Goal: Connect with others: Connect with others

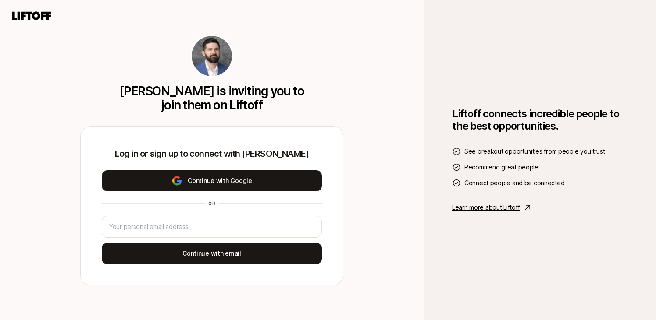
click at [260, 180] on button "Continue with Google" at bounding box center [212, 181] width 220 height 21
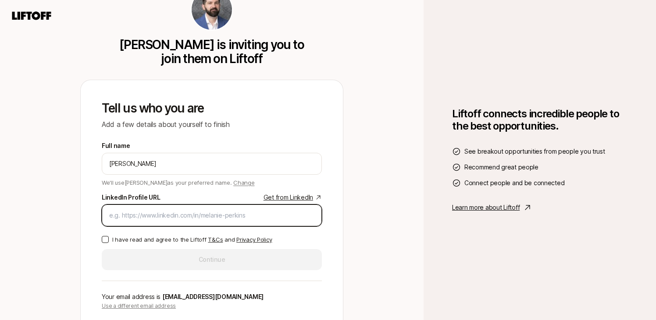
click at [257, 216] on input "LinkedIn Profile URL Get from LinkedIn" at bounding box center [211, 215] width 205 height 11
paste input "[URL][DOMAIN_NAME]"
type input "[URL][DOMAIN_NAME]"
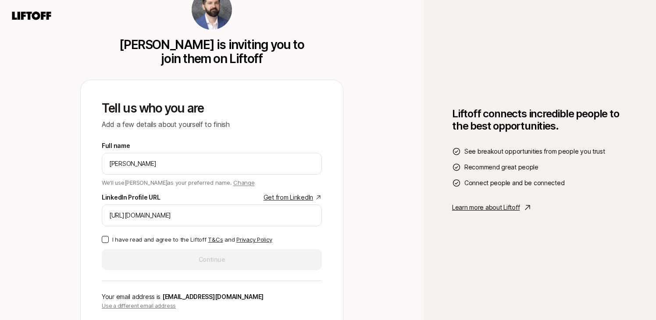
click at [106, 240] on button "I have read and agree to the Liftoff T&Cs and Privacy Policy" at bounding box center [105, 239] width 7 height 7
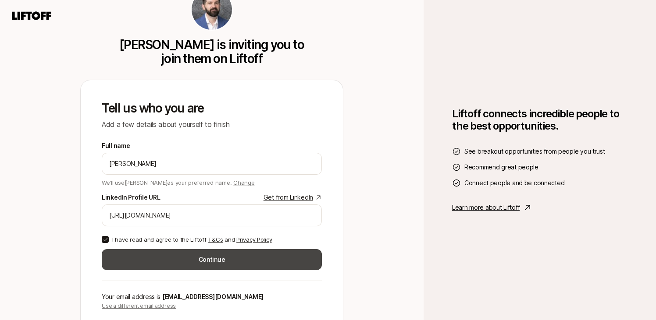
click at [179, 258] on button "Continue" at bounding box center [212, 259] width 220 height 21
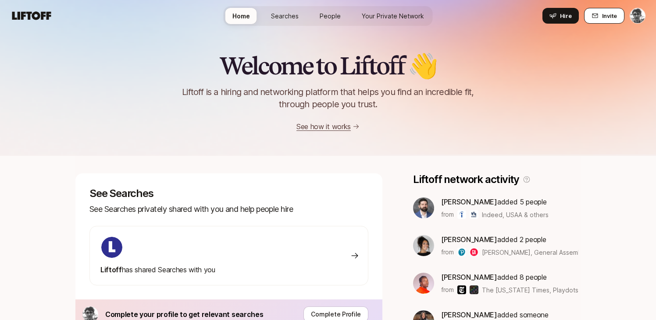
click at [606, 18] on span "Invite" at bounding box center [609, 15] width 15 height 9
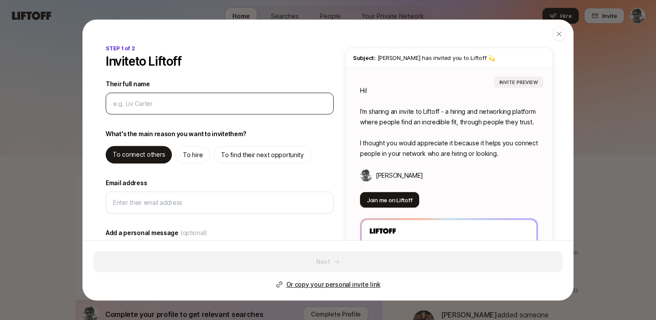
click at [293, 103] on input "Their full name" at bounding box center [219, 103] width 213 height 11
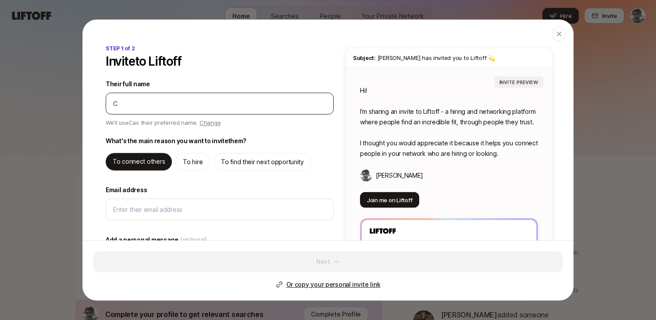
type input "C"
type textarea "x"
type input "Ca"
type textarea "x"
type input "Cai"
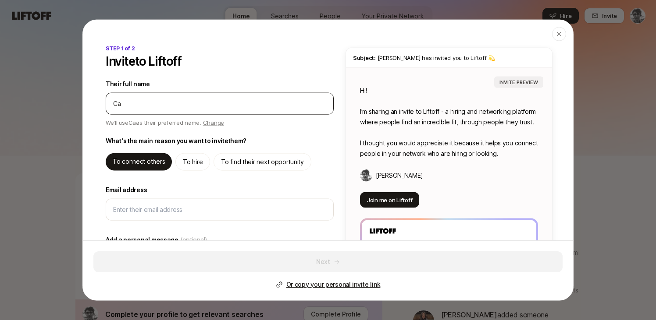
type textarea "x"
type input "Cait"
type textarea "x"
type input "Caitl"
type textarea "x"
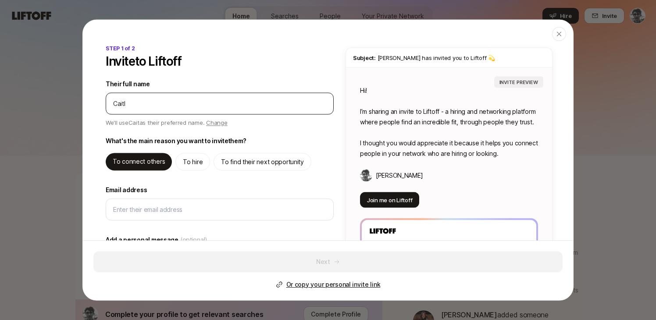
type input "[DEMOGRAPHIC_DATA]"
type textarea "x"
type input "Caitlin"
type textarea "x"
type input "Caitlin"
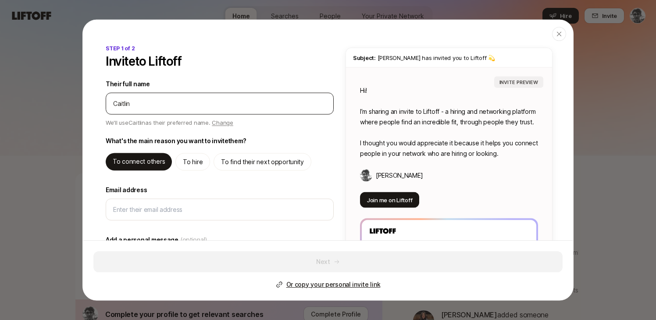
type textarea "x"
type input "[PERSON_NAME]"
type textarea "x"
type input "[PERSON_NAME]"
type textarea "x"
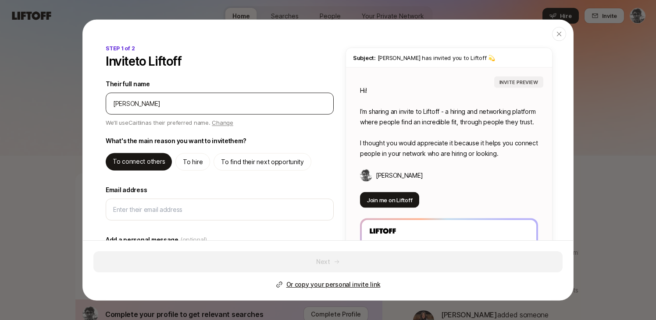
type input "[PERSON_NAME]"
type textarea "x"
type input "[PERSON_NAME]"
type textarea "x"
type input "[PERSON_NAME]"
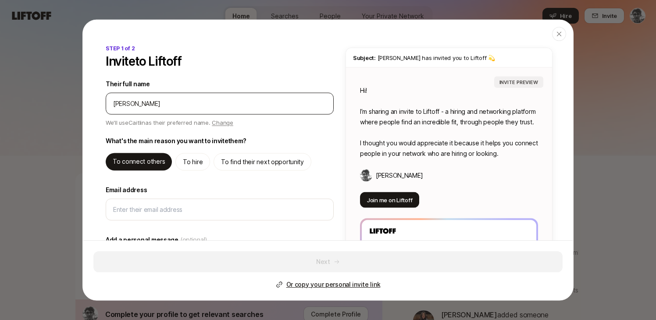
type textarea "x"
type input "[PERSON_NAME]"
type textarea "x"
type input "[PERSON_NAME]"
type textarea "x"
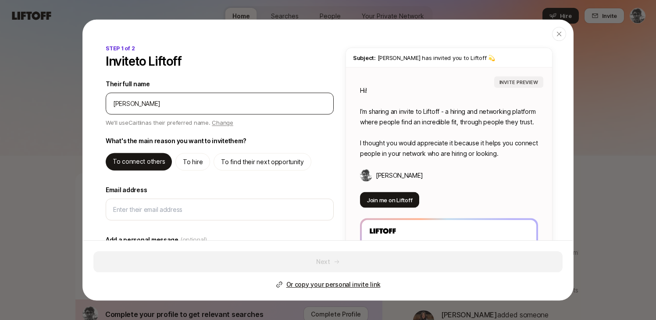
type input "[PERSON_NAME]"
type textarea "x"
type input "[PERSON_NAME]"
type textarea "Hi [PERSON_NAME]! I’m sharing an invite to Liftoff - a hiring and networking pl…"
type textarea "x"
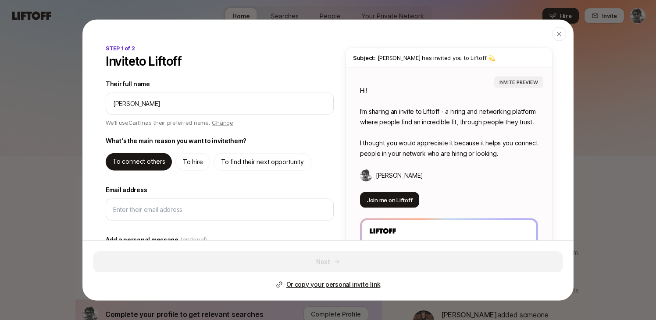
click at [263, 160] on p "To find their next opportunity" at bounding box center [262, 162] width 83 height 11
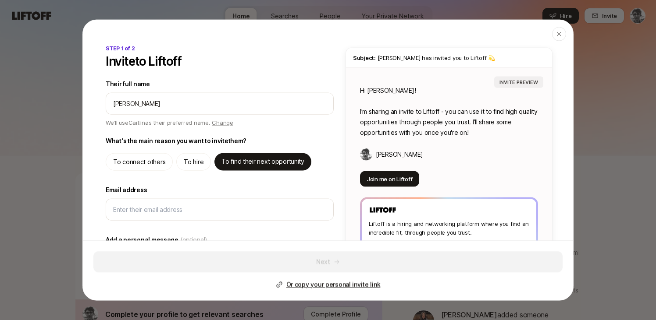
type textarea "Hi [PERSON_NAME]! I’m sharing an invite to Liftoff - you can use it to find hig…"
type textarea "x"
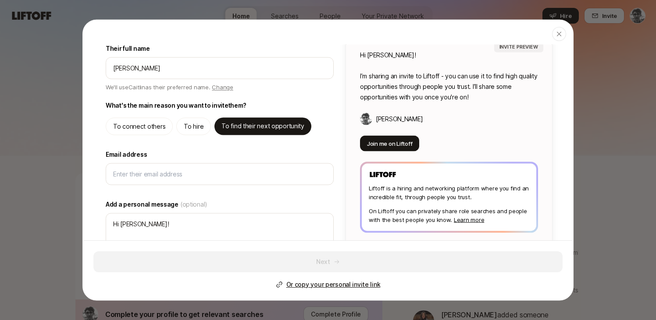
scroll to position [37, 0]
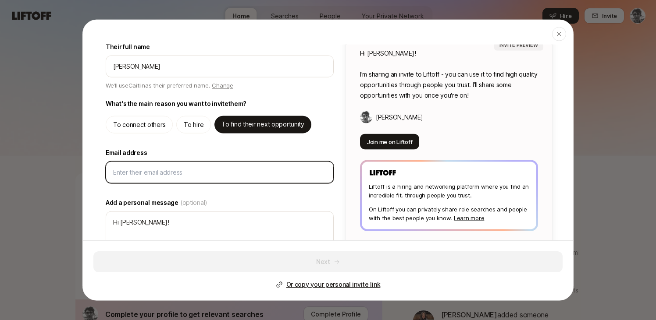
click at [238, 176] on input "Email address" at bounding box center [219, 172] width 213 height 11
type input "c"
type textarea "x"
type input "ca"
type textarea "x"
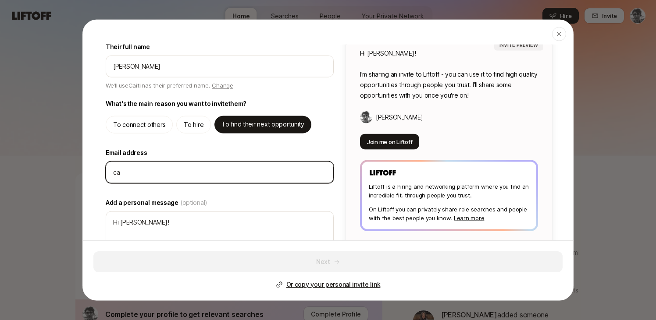
type input "cai"
type textarea "x"
type input "cait"
type textarea "x"
type input "caitl"
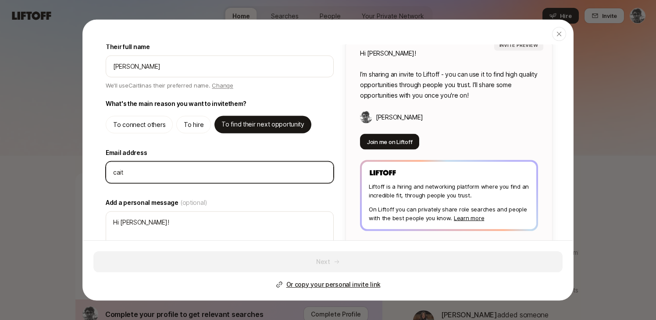
type textarea "x"
type input "[DEMOGRAPHIC_DATA]"
type textarea "x"
type input "[PERSON_NAME]"
type textarea "x"
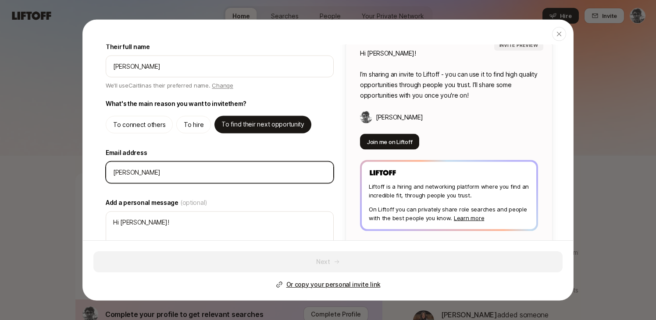
type input "[PERSON_NAME]."
type textarea "x"
type input "[PERSON_NAME].s"
type textarea "x"
type input "[DOMAIN_NAME]"
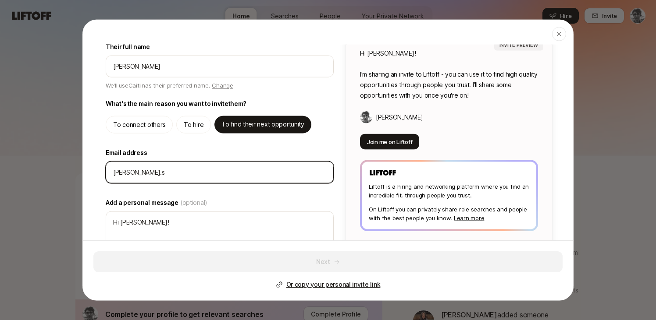
type textarea "x"
type input "[PERSON_NAME].sha"
type textarea "x"
type input "[PERSON_NAME].sham"
type textarea "x"
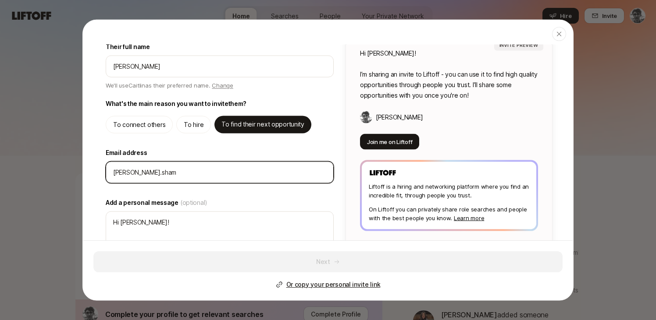
type input "[PERSON_NAME].[PERSON_NAME]"
type textarea "x"
type input "[PERSON_NAME].shambe"
type textarea "x"
type input "[PERSON_NAME].[PERSON_NAME]"
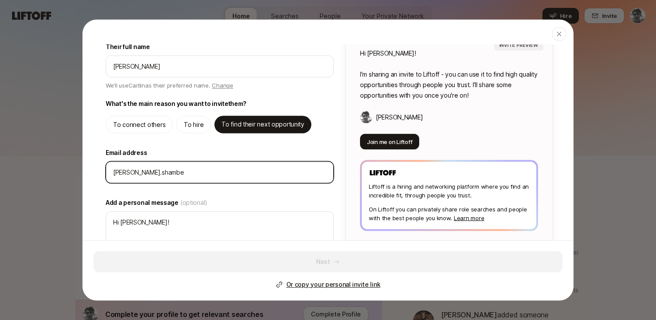
type textarea "x"
type input "[PERSON_NAME].[PERSON_NAME]"
type textarea "x"
type input "[PERSON_NAME].[PERSON_NAME]@"
type textarea "x"
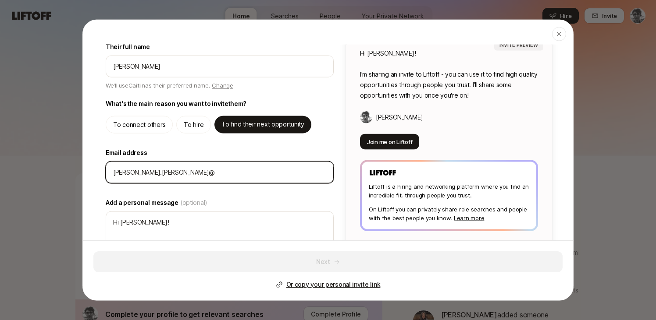
type input "caitlin.[PERSON_NAME]@g"
type textarea "x"
type input "caitlin.[PERSON_NAME]@gm"
type textarea "x"
type input "caitlin.[PERSON_NAME]@gma"
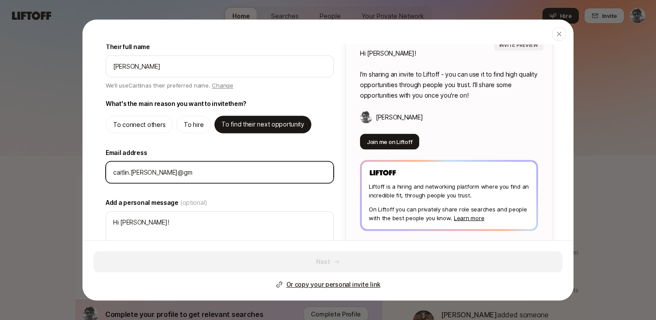
type textarea "x"
type input "caitlin.[PERSON_NAME]@gmai"
type textarea "x"
type input "[EMAIL_ADDRESS][PERSON_NAME]"
type textarea "x"
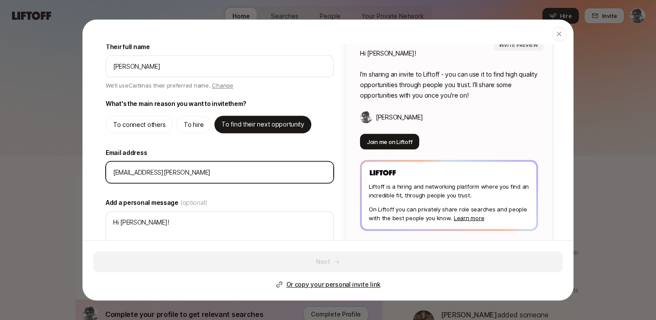
type input "[EMAIL_ADDRESS][PERSON_NAME]."
type textarea "x"
type input "caitlin.[PERSON_NAME]@gmail.c"
type textarea "x"
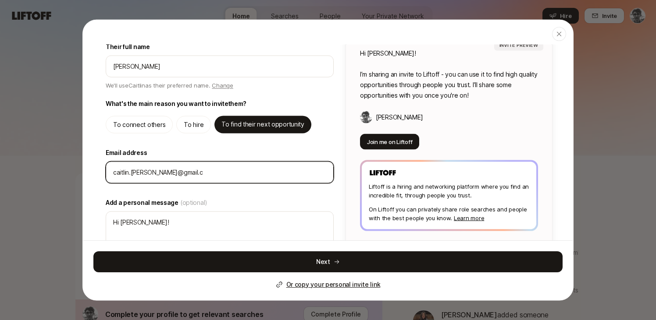
type input "[EMAIL_ADDRESS][PERSON_NAME][DOMAIN_NAME]"
type textarea "x"
type input "[EMAIL_ADDRESS][PERSON_NAME][DOMAIN_NAME]"
type textarea "x"
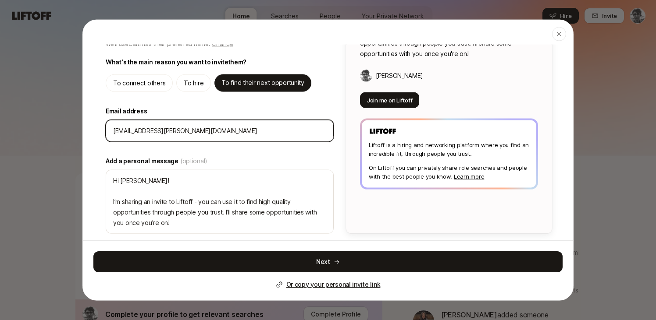
scroll to position [82, 0]
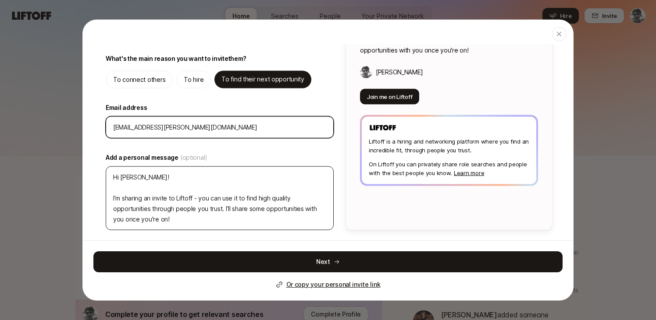
type input "[EMAIL_ADDRESS][PERSON_NAME][DOMAIN_NAME]"
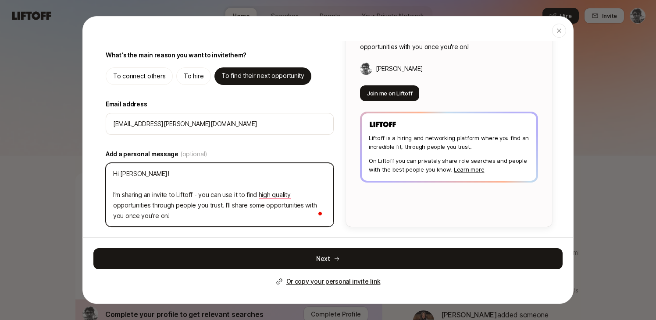
drag, startPoint x: 192, startPoint y: 221, endPoint x: 112, endPoint y: 177, distance: 91.5
click at [112, 177] on textarea "Hi [PERSON_NAME]! I’m sharing an invite to Liftoff - you can use it to find hig…" at bounding box center [220, 195] width 228 height 64
type textarea "T"
type textarea "x"
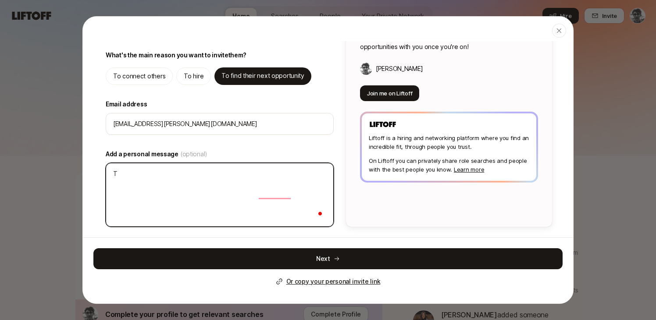
scroll to position [61, 0]
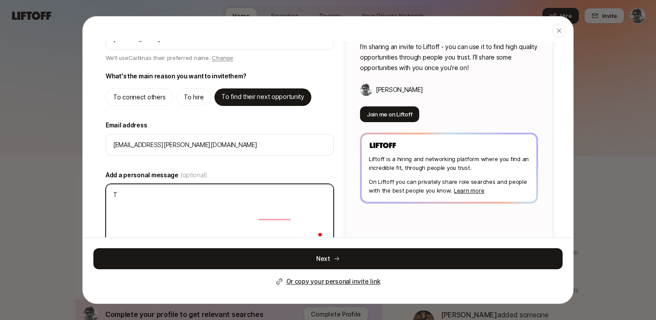
type textarea "Th"
type textarea "x"
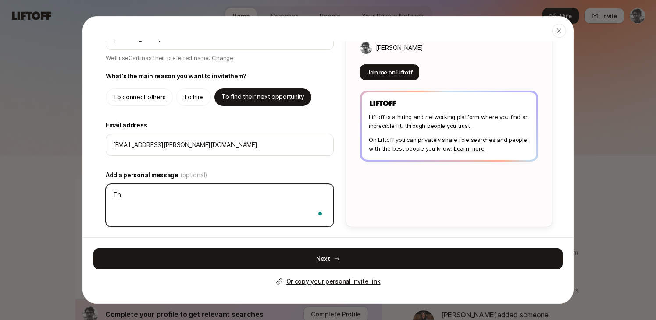
type textarea "Thi"
type textarea "x"
type textarea "This"
type textarea "x"
type textarea "This"
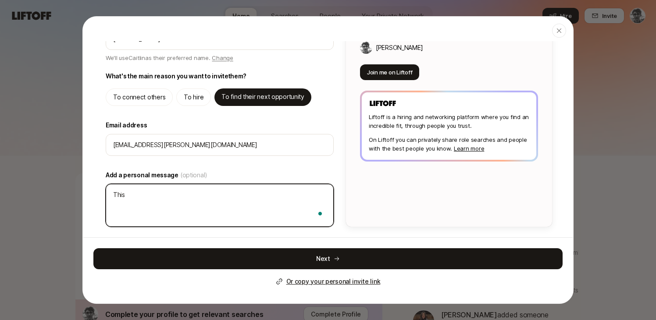
type textarea "x"
type textarea "This i"
type textarea "x"
type textarea "This is"
type textarea "x"
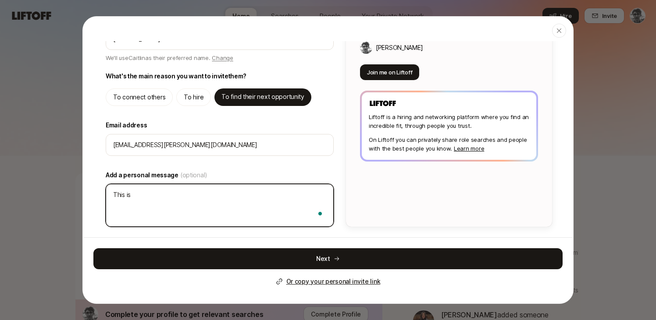
type textarea "This is"
type textarea "x"
type textarea "This is t"
type textarea "x"
type textarea "This is th"
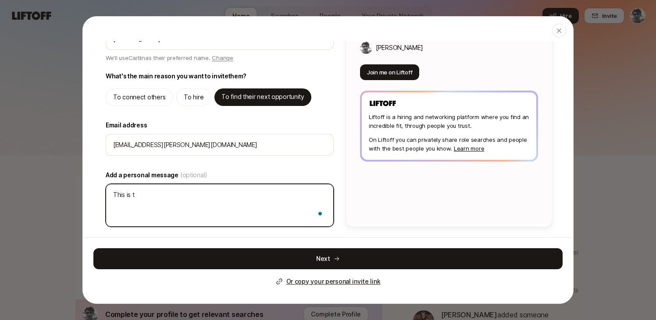
type textarea "x"
type textarea "This is the"
type textarea "x"
type textarea "This is the"
type textarea "x"
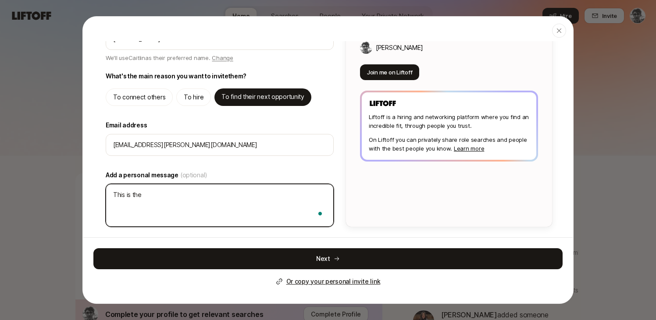
type textarea "This is the n"
type textarea "x"
type textarea "This is the ne"
type textarea "x"
type textarea "This is the new"
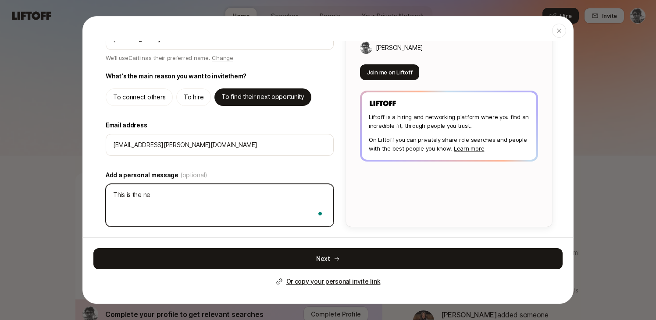
type textarea "x"
type textarea "This is the new"
type textarea "x"
type textarea "This is the new s"
type textarea "x"
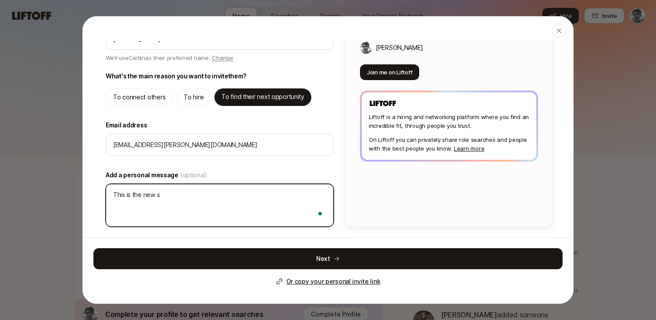
type textarea "This is the new so"
type textarea "x"
type textarea "This is the new soc"
type textarea "x"
type textarea "This is the new soci"
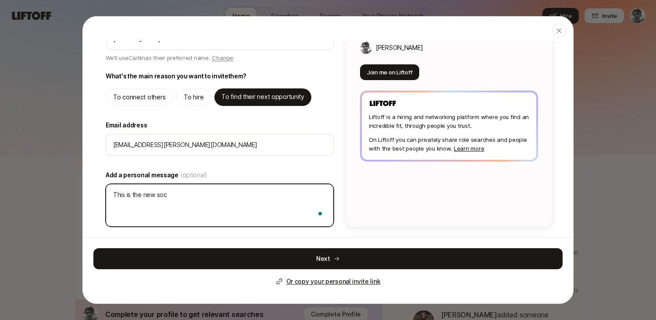
type textarea "x"
type textarea "This is the new soc"
type textarea "x"
type textarea "This is the new so"
type textarea "x"
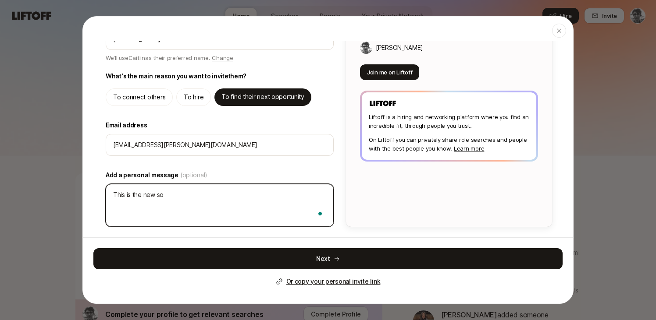
type textarea "This is the new s"
type textarea "x"
type textarea "This is the new"
type textarea "x"
type textarea "This is the new s"
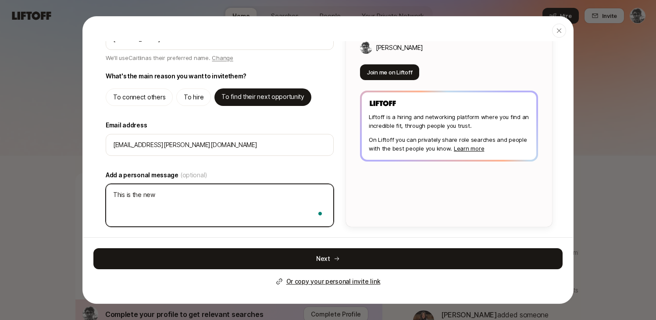
type textarea "x"
type textarea "This is the new so"
type textarea "x"
type textarea "This is the new soc"
type textarea "x"
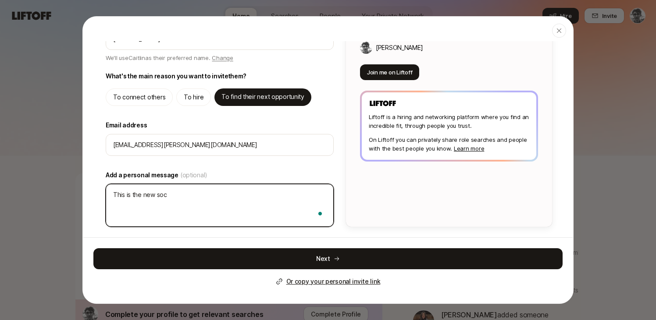
type textarea "This is the new soci"
type textarea "x"
type textarea "This is the new [PERSON_NAME]"
type textarea "x"
type textarea "This is the new social"
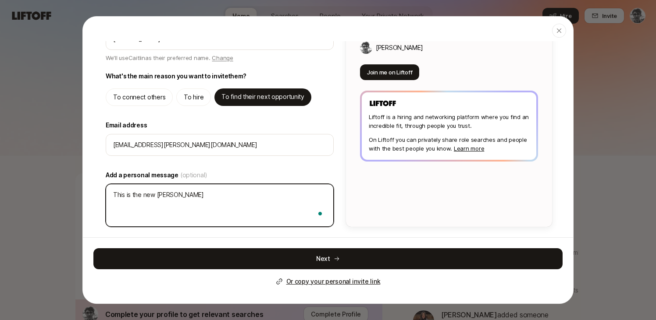
type textarea "x"
type textarea "This is the new social"
type textarea "x"
type textarea "This is the new social n"
type textarea "x"
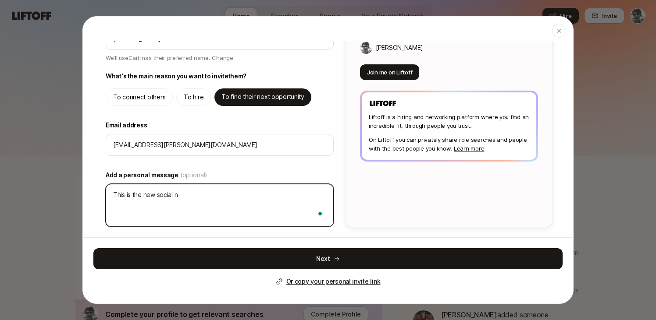
type textarea "This is the new social ne"
type textarea "x"
type textarea "This is the new social net"
type textarea "x"
type textarea "This is the new social netw"
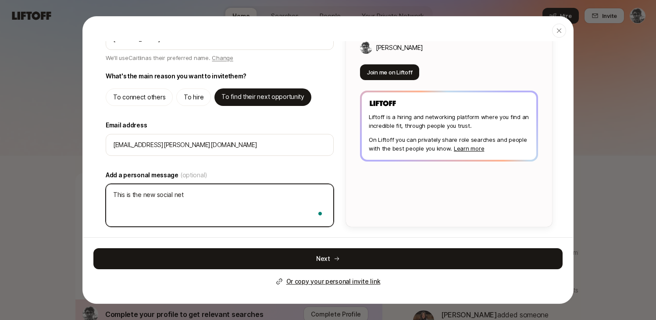
type textarea "x"
type textarea "This is the new social netwo"
type textarea "x"
type textarea "This is the new social networ"
type textarea "x"
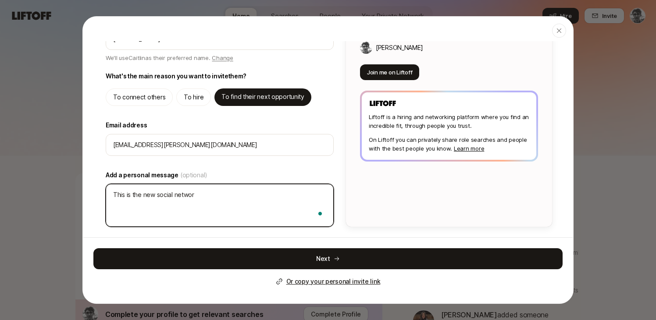
type textarea "This is the new social network"
type textarea "x"
type textarea "This is the new social network"
type textarea "x"
type textarea "This is the new social network f"
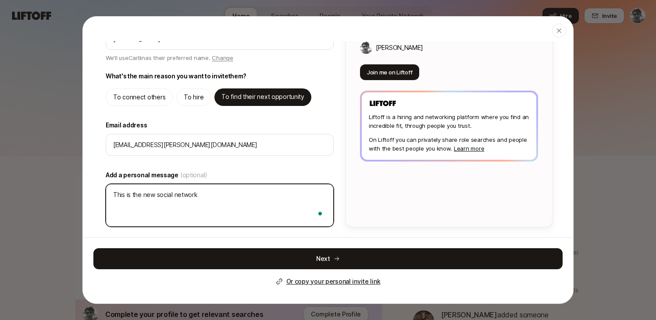
type textarea "x"
type textarea "This is the new social network fo"
type textarea "x"
type textarea "This is the new social network for"
type textarea "x"
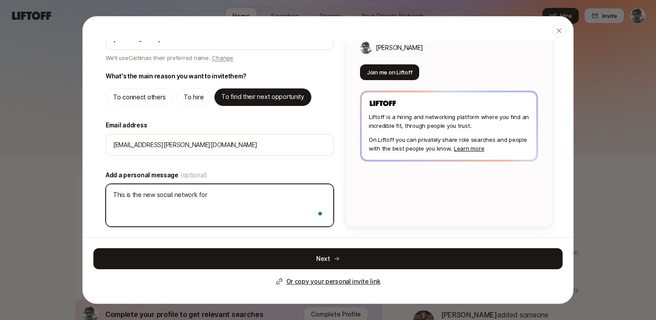
type textarea "This is the new social network for"
type textarea "x"
type textarea "This is the new social network for w"
type textarea "x"
type textarea "This is the new social network for wo"
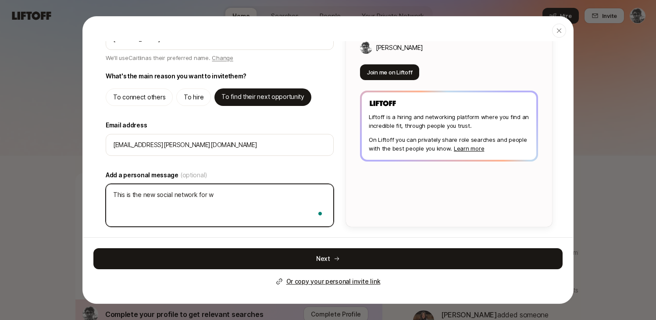
type textarea "x"
type textarea "This is the new social network for wor"
type textarea "x"
type textarea "This is the new social network for work"
type textarea "x"
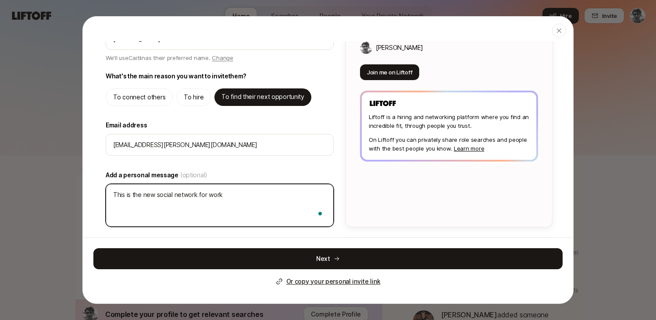
type textarea "This is the new social network for work"
type textarea "x"
type textarea "This is the new social network for work I"
type textarea "x"
type textarea "This is the new social network for work I"
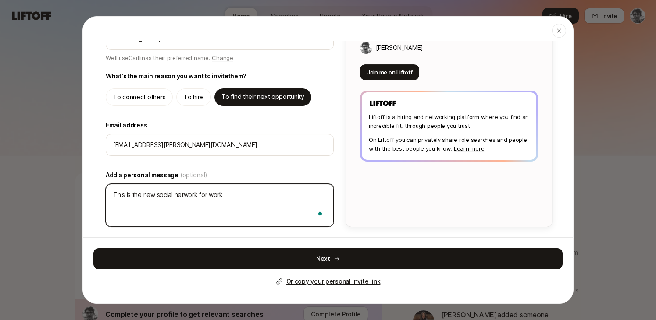
type textarea "x"
type textarea "This is the new social network for work I f"
type textarea "x"
type textarea "This is the new social network for work I fo"
type textarea "x"
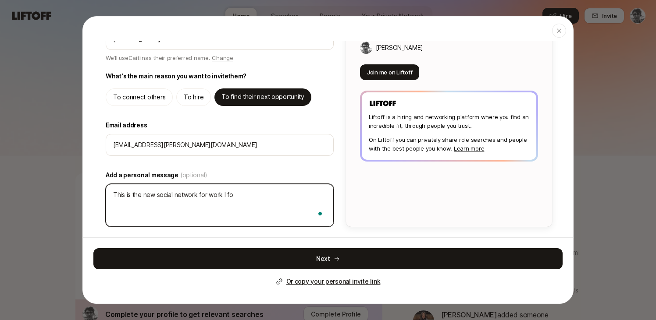
type textarea "This is the new social network for work I fou"
type textarea "x"
type textarea "This is the new social network for work I foun"
type textarea "x"
type textarea "This is the new social network for work I found"
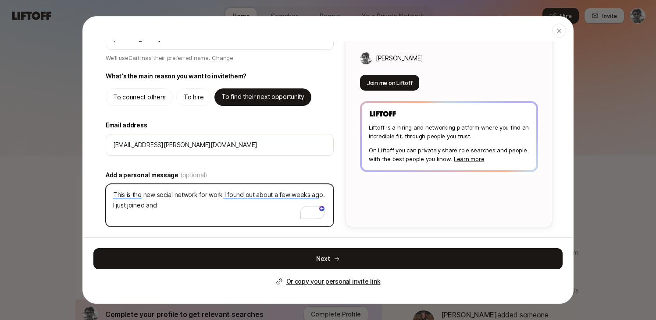
drag, startPoint x: 164, startPoint y: 205, endPoint x: 111, endPoint y: 208, distance: 53.1
click at [111, 208] on textarea "This is the new social network for work I found out about a few weeks ago. I ju…" at bounding box center [220, 205] width 228 height 43
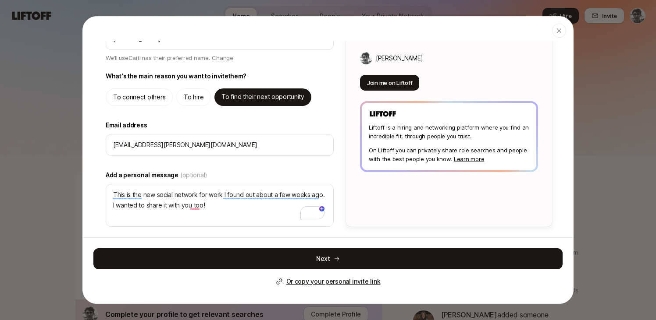
click at [353, 281] on p "Or copy your personal invite link" at bounding box center [333, 281] width 94 height 11
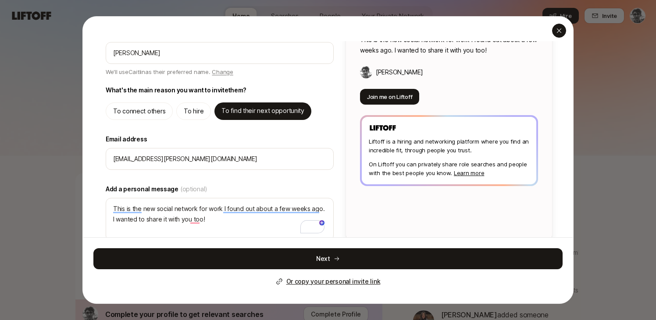
click at [554, 29] on div "button" at bounding box center [559, 31] width 14 height 14
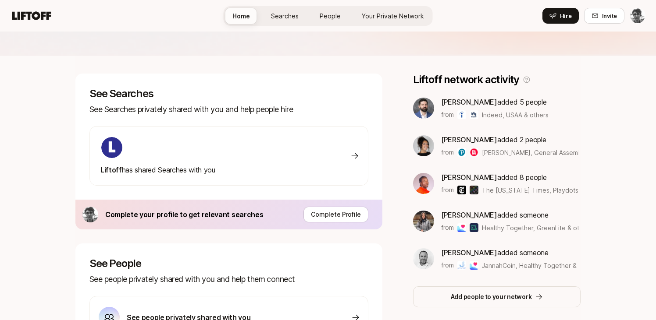
scroll to position [100, 0]
click at [466, 103] on span "[PERSON_NAME]" at bounding box center [469, 101] width 56 height 9
click at [429, 112] on img at bounding box center [423, 107] width 21 height 21
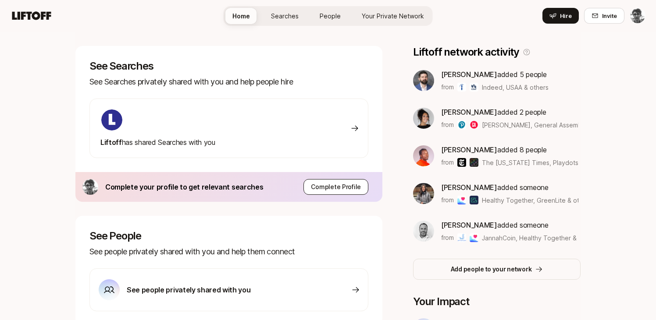
scroll to position [132, 0]
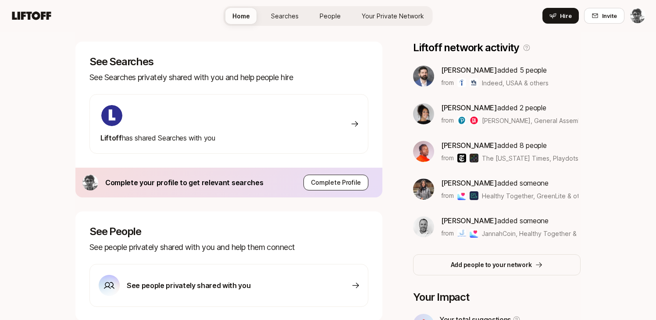
click at [363, 189] on button "Complete Profile" at bounding box center [335, 183] width 65 height 16
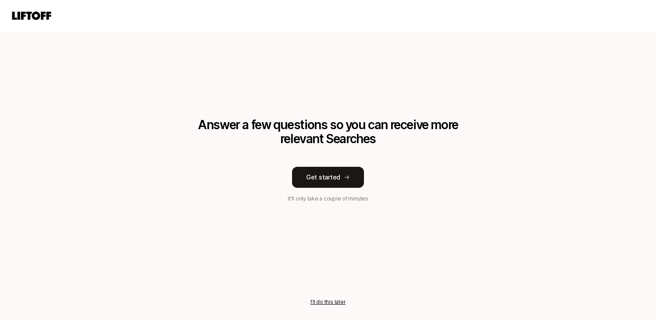
click at [331, 300] on button "I’ll do this later" at bounding box center [328, 303] width 36 height 8
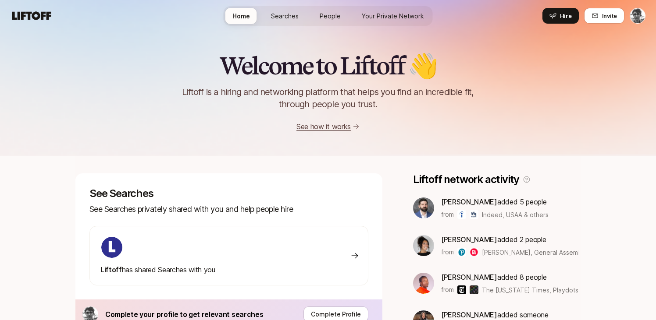
click at [338, 127] on link "See how it works" at bounding box center [323, 126] width 54 height 9
